Goal: Information Seeking & Learning: Learn about a topic

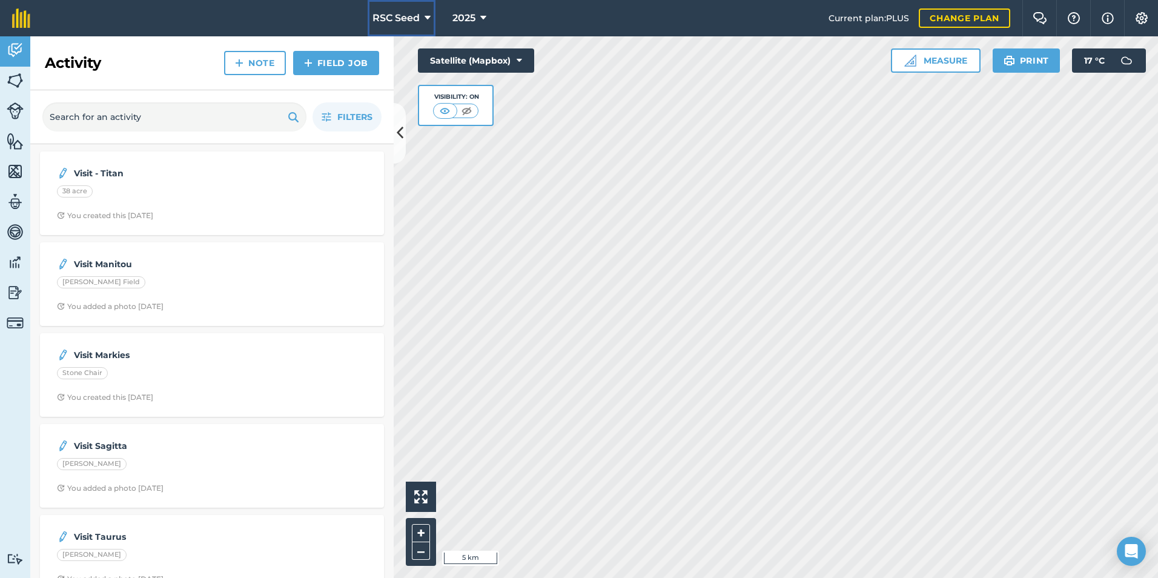
click at [413, 28] on button "RSC Seed" at bounding box center [402, 18] width 68 height 36
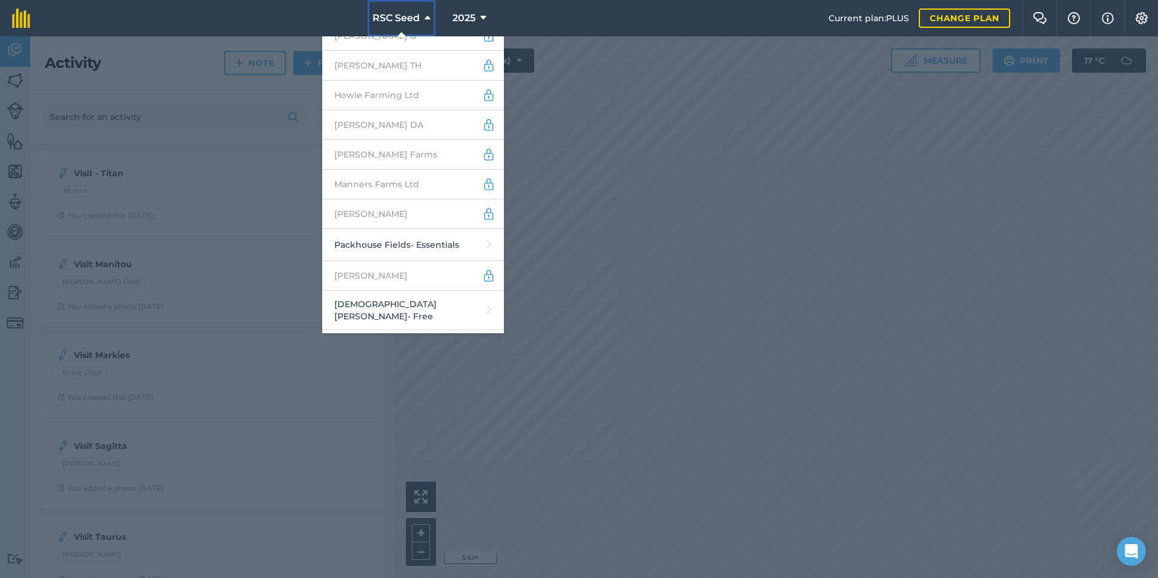
scroll to position [602, 0]
click at [414, 290] on link "Packhouse Fields - Essentials" at bounding box center [413, 306] width 182 height 32
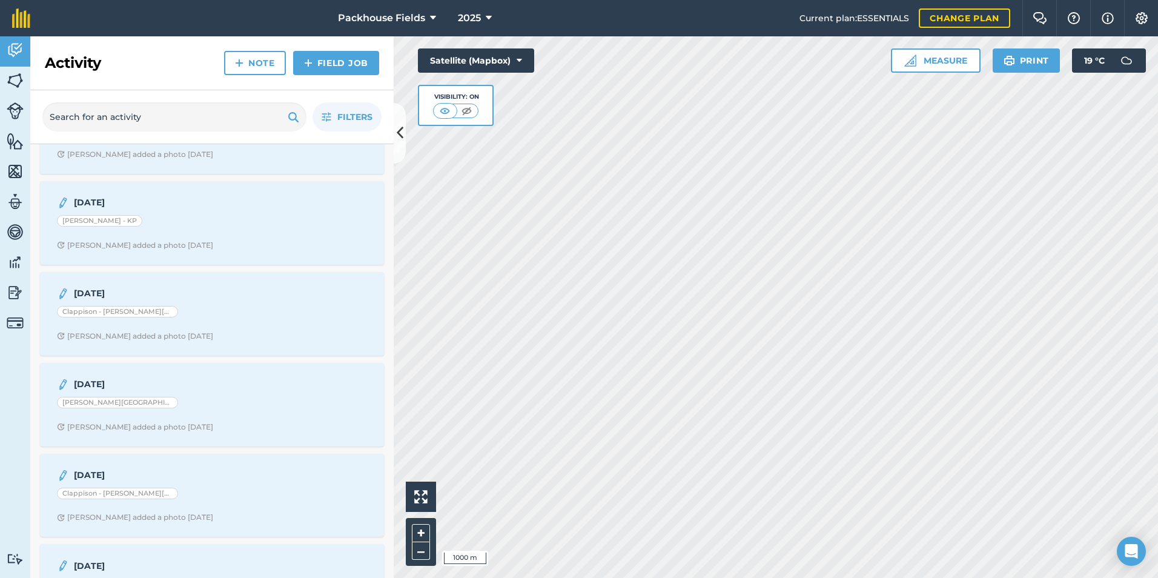
scroll to position [2605, 0]
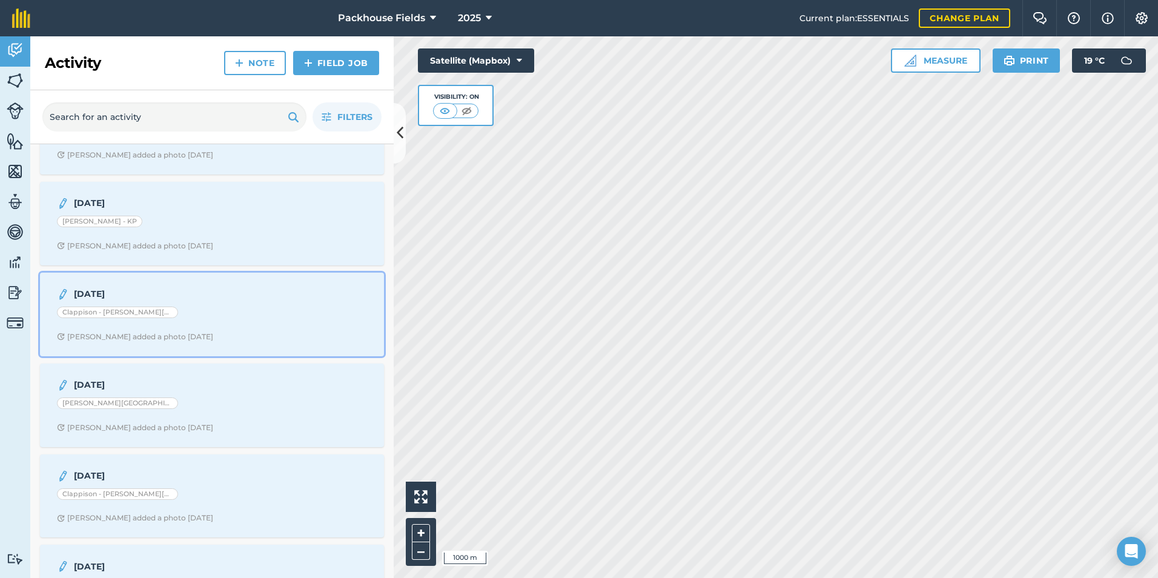
click at [134, 311] on div "Clappison - [PERSON_NAME][GEOGRAPHIC_DATA]" at bounding box center [117, 313] width 121 height 12
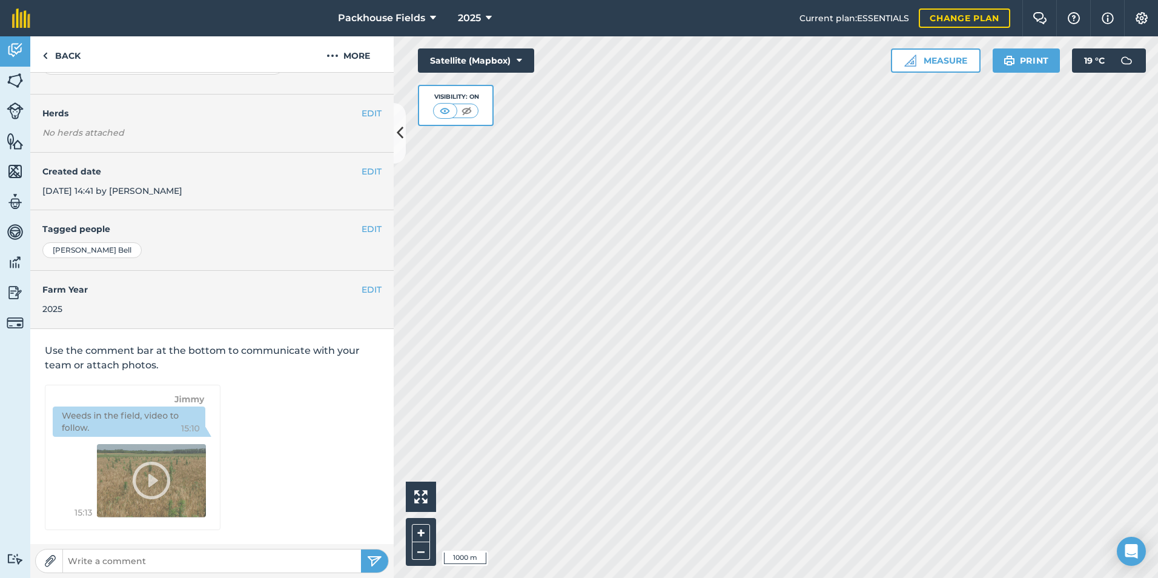
scroll to position [130, 0]
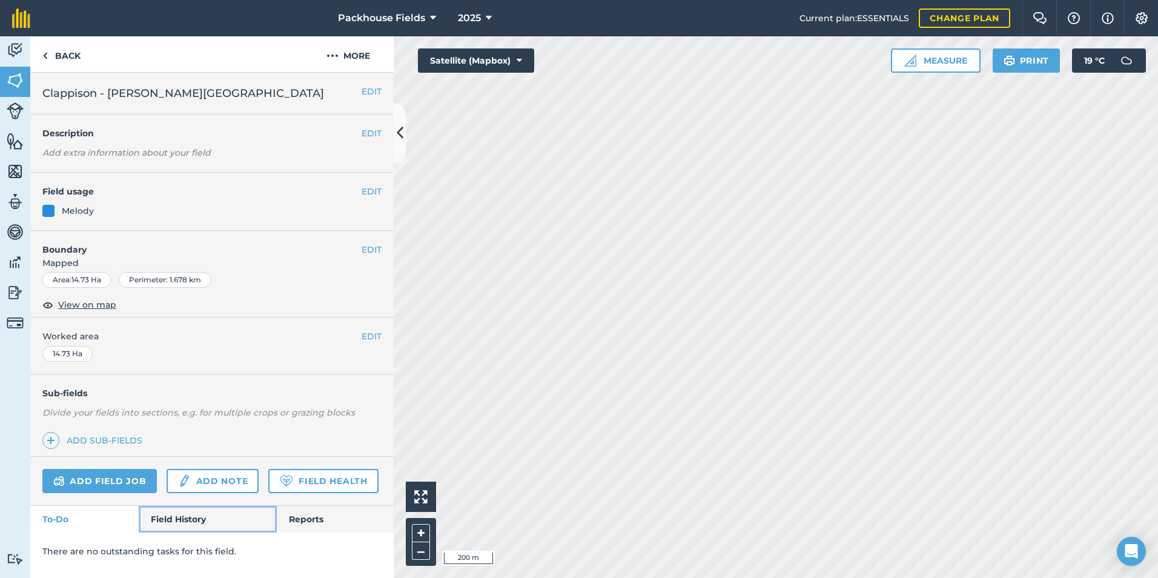
click at [187, 524] on link "Field History" at bounding box center [208, 519] width 138 height 27
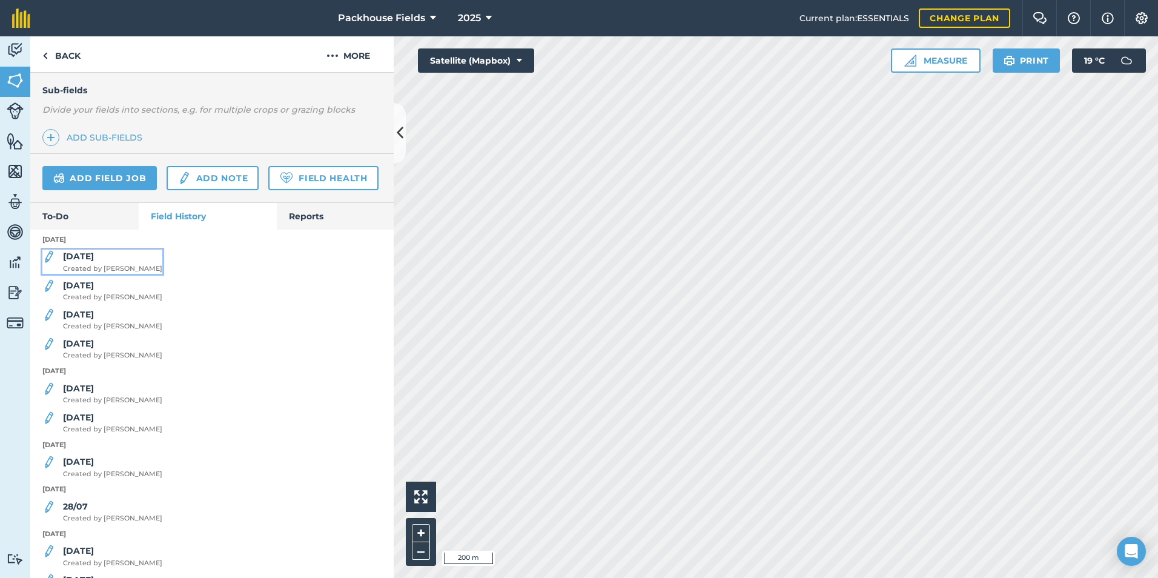
click at [98, 274] on span "Created by [PERSON_NAME]" at bounding box center [112, 269] width 99 height 11
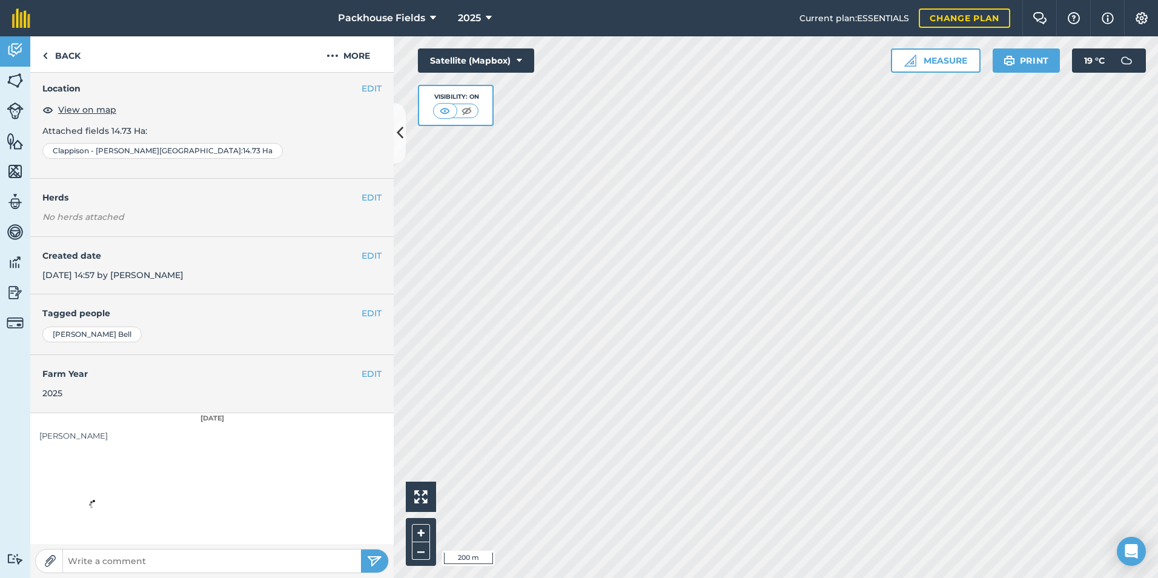
scroll to position [68, 0]
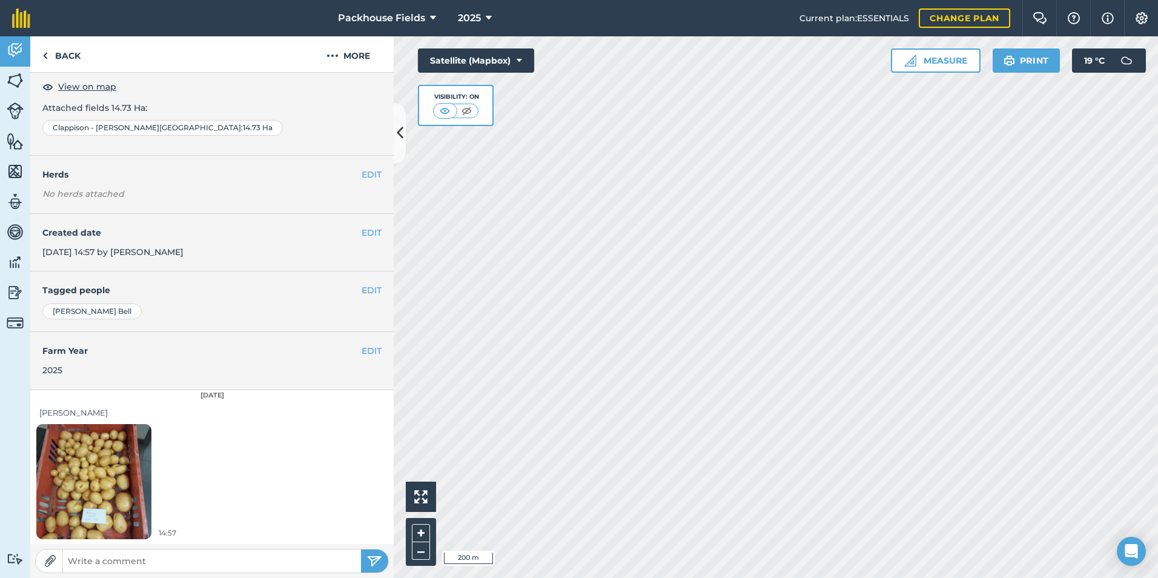
click at [114, 474] on img at bounding box center [93, 481] width 115 height 153
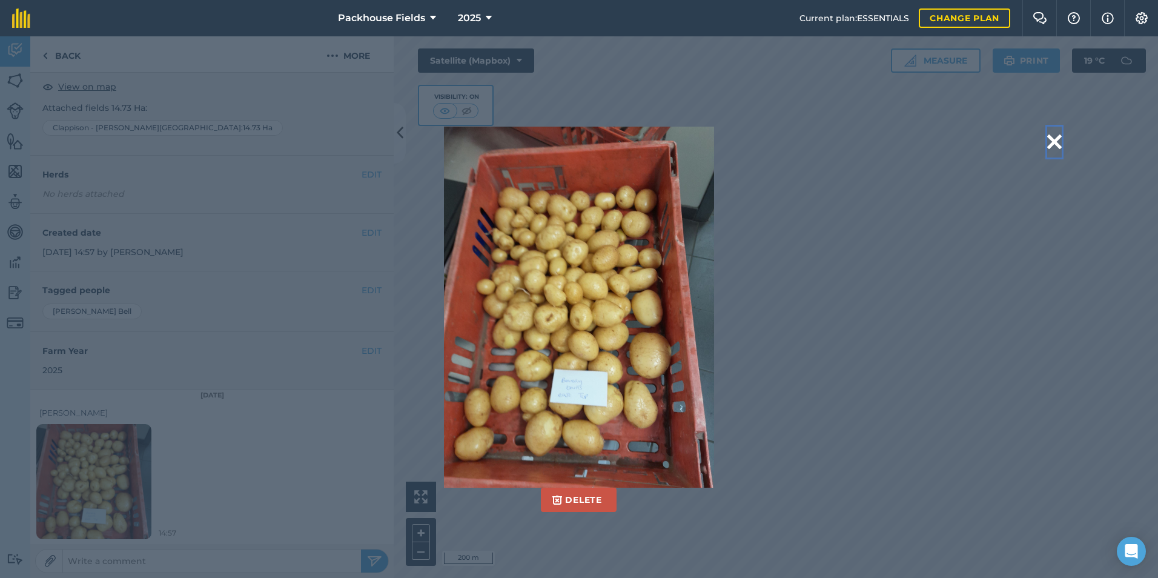
click at [1049, 143] on button at bounding box center [1054, 142] width 15 height 31
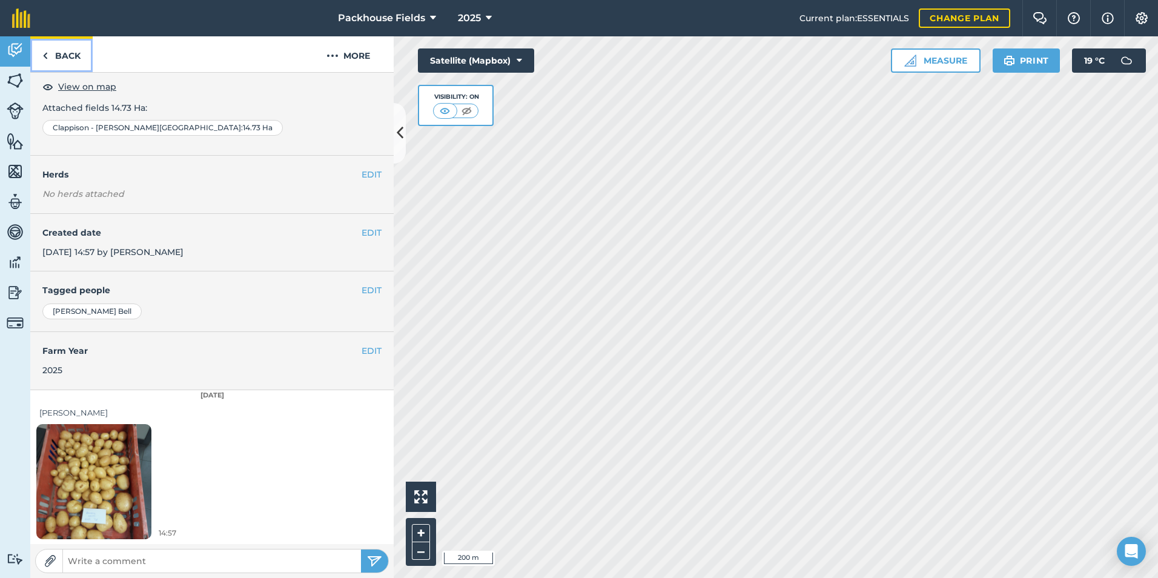
click at [87, 61] on link "Back" at bounding box center [61, 54] width 62 height 36
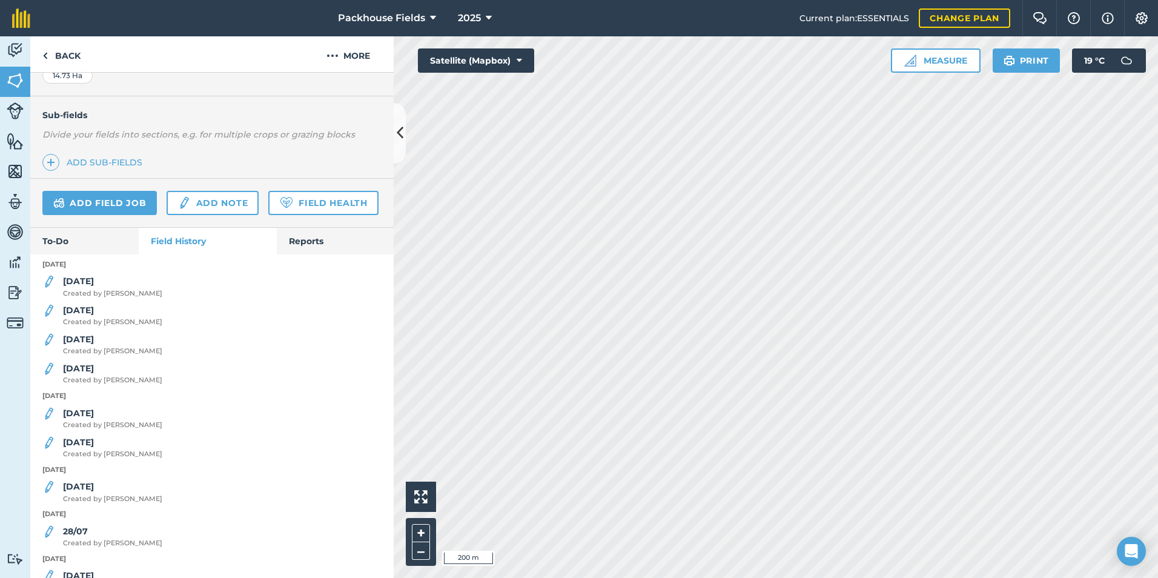
scroll to position [303, 0]
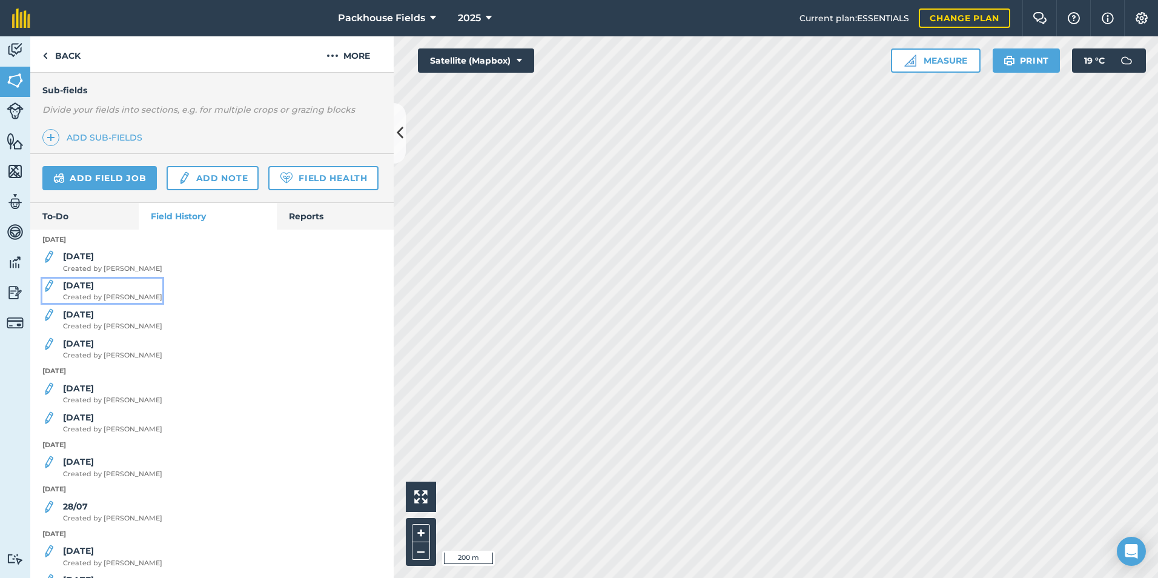
click at [82, 291] on strong "[DATE]" at bounding box center [78, 285] width 31 height 11
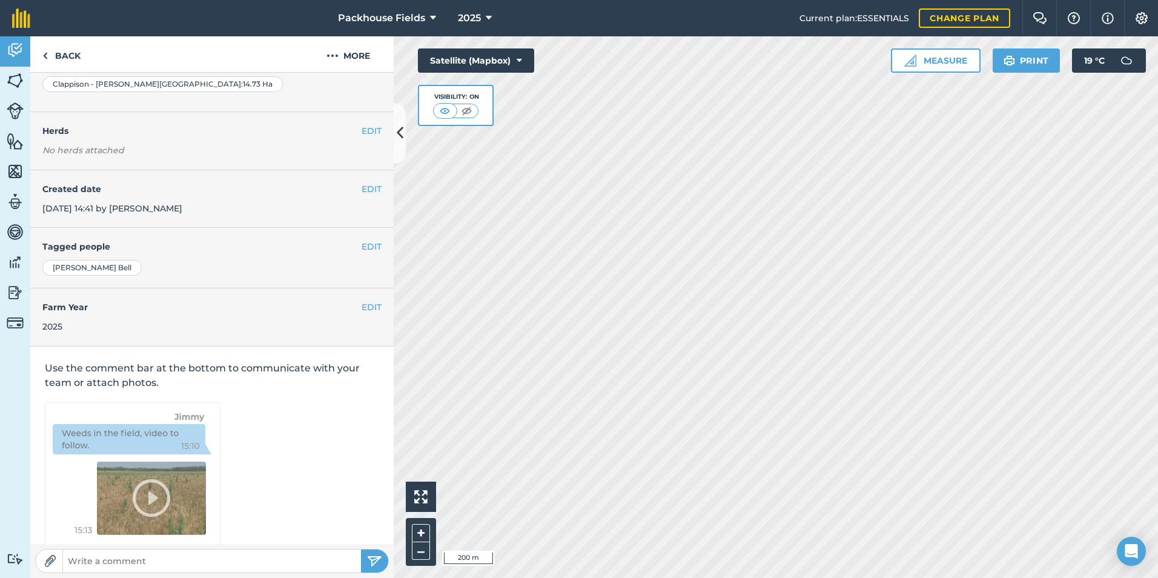
scroll to position [130, 0]
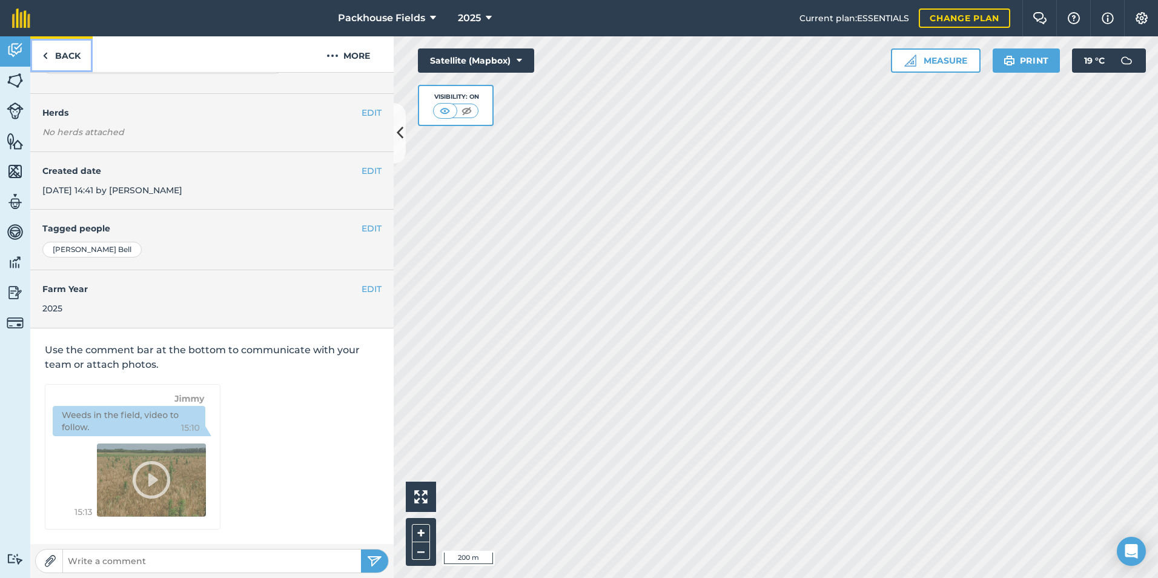
click at [77, 68] on link "Back" at bounding box center [61, 54] width 62 height 36
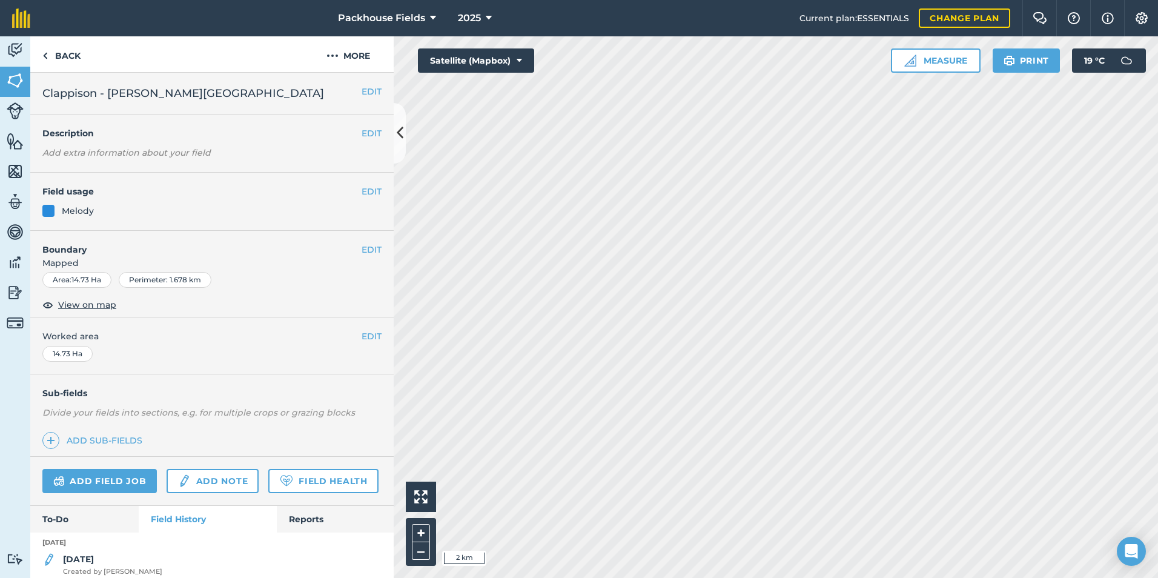
click at [866, 577] on html "Packhouse Fields 2025 Current plan : ESSENTIALS Change plan Farm Chat Help Info…" at bounding box center [579, 289] width 1158 height 578
click at [732, 577] on html "Packhouse Fields 2025 Current plan : ESSENTIALS Change plan Farm Chat Help Info…" at bounding box center [579, 289] width 1158 height 578
